Goal: Connect with others: Connect with others

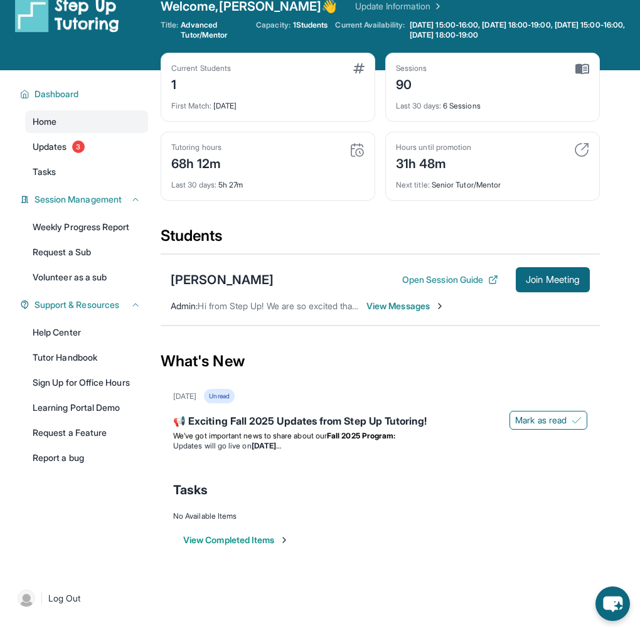
scroll to position [16, 0]
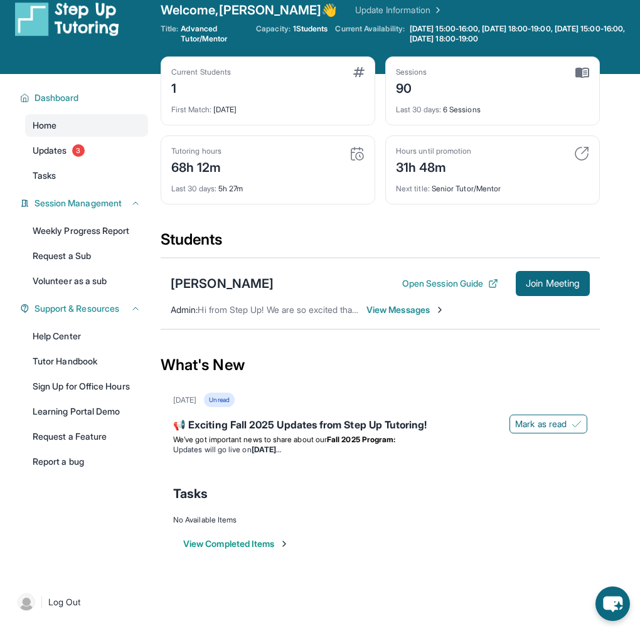
click at [397, 311] on span "View Messages" at bounding box center [406, 310] width 78 height 13
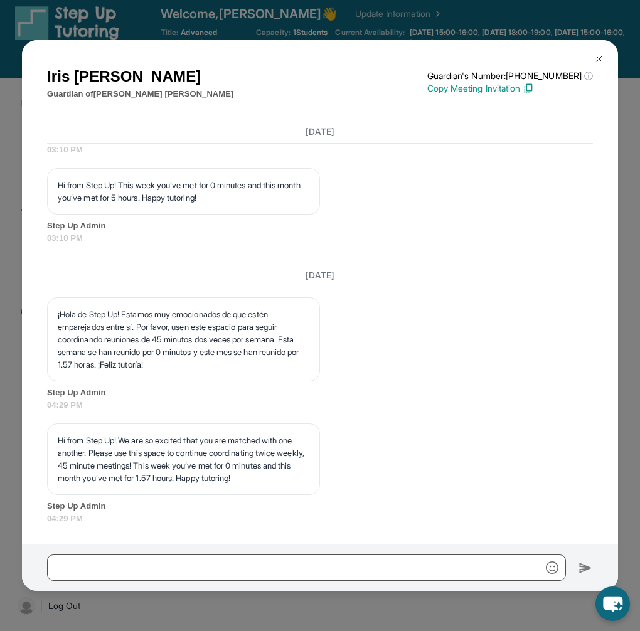
scroll to position [13502, 0]
click at [599, 58] on img at bounding box center [599, 59] width 10 height 10
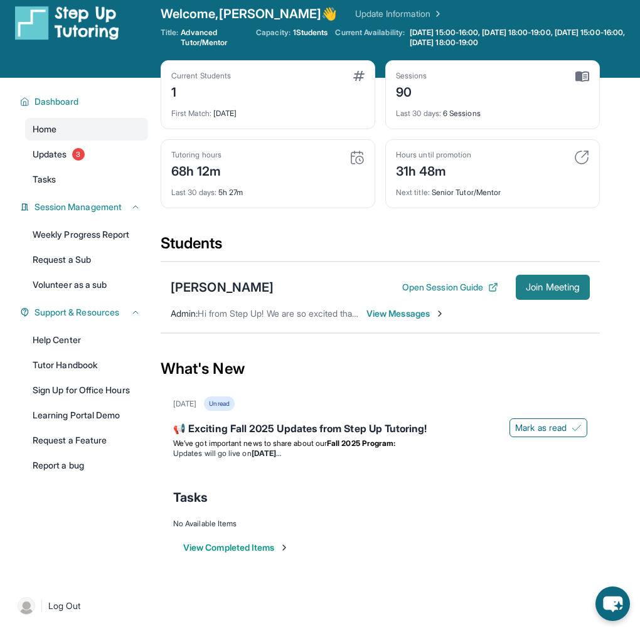
click at [543, 289] on span "Join Meeting" at bounding box center [553, 288] width 54 height 8
